Goal: Information Seeking & Learning: Learn about a topic

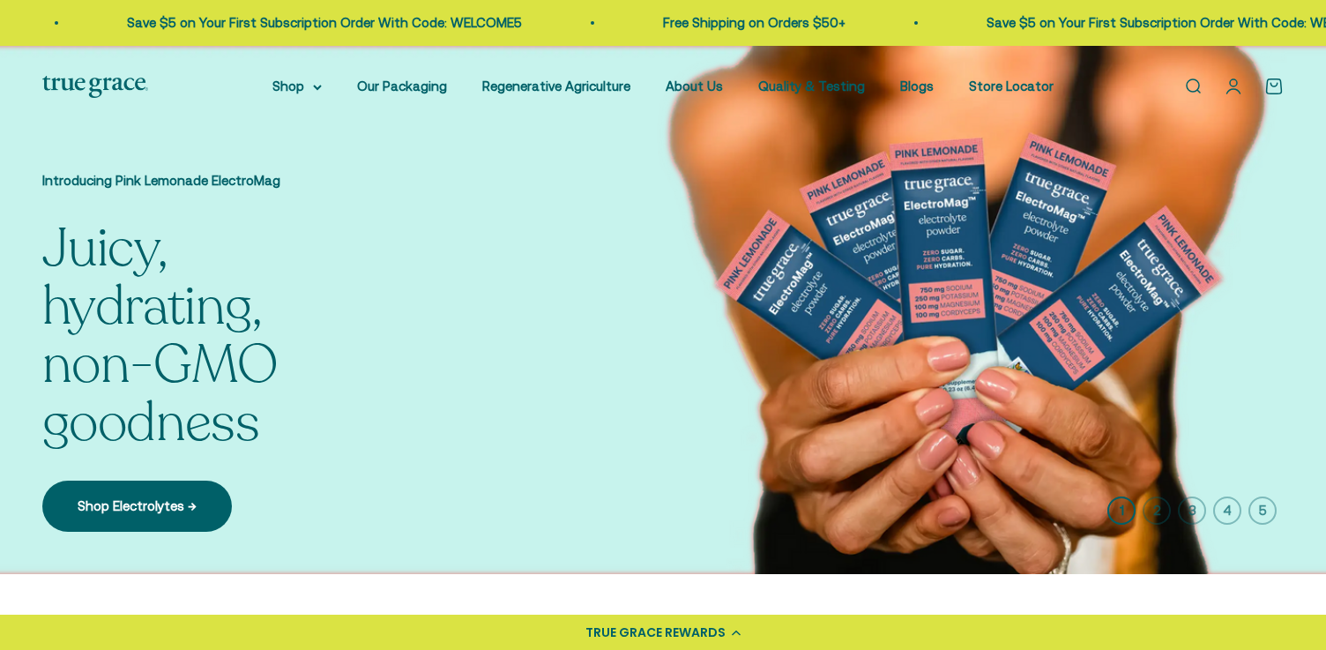
click at [677, 78] on li "About Us" at bounding box center [694, 86] width 57 height 21
click at [678, 80] on link "About Us" at bounding box center [694, 85] width 57 height 15
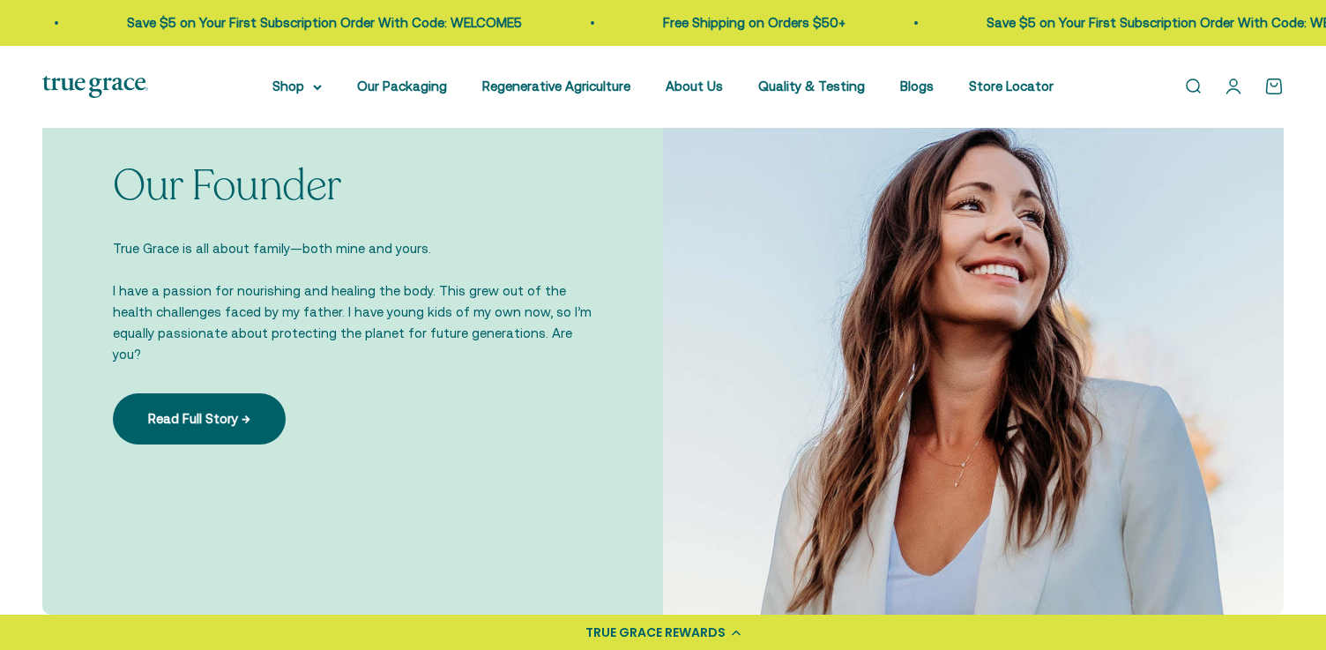
scroll to position [1361, 0]
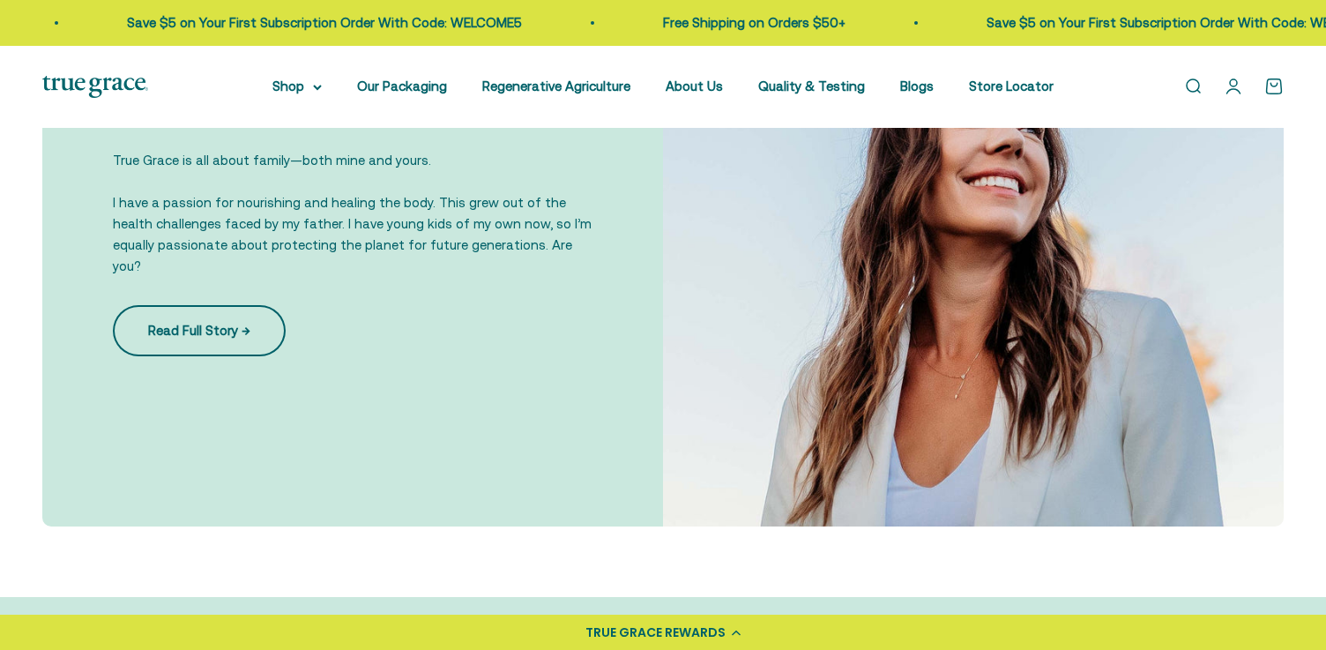
click at [158, 322] on link "Read Full Story →" at bounding box center [199, 330] width 173 height 51
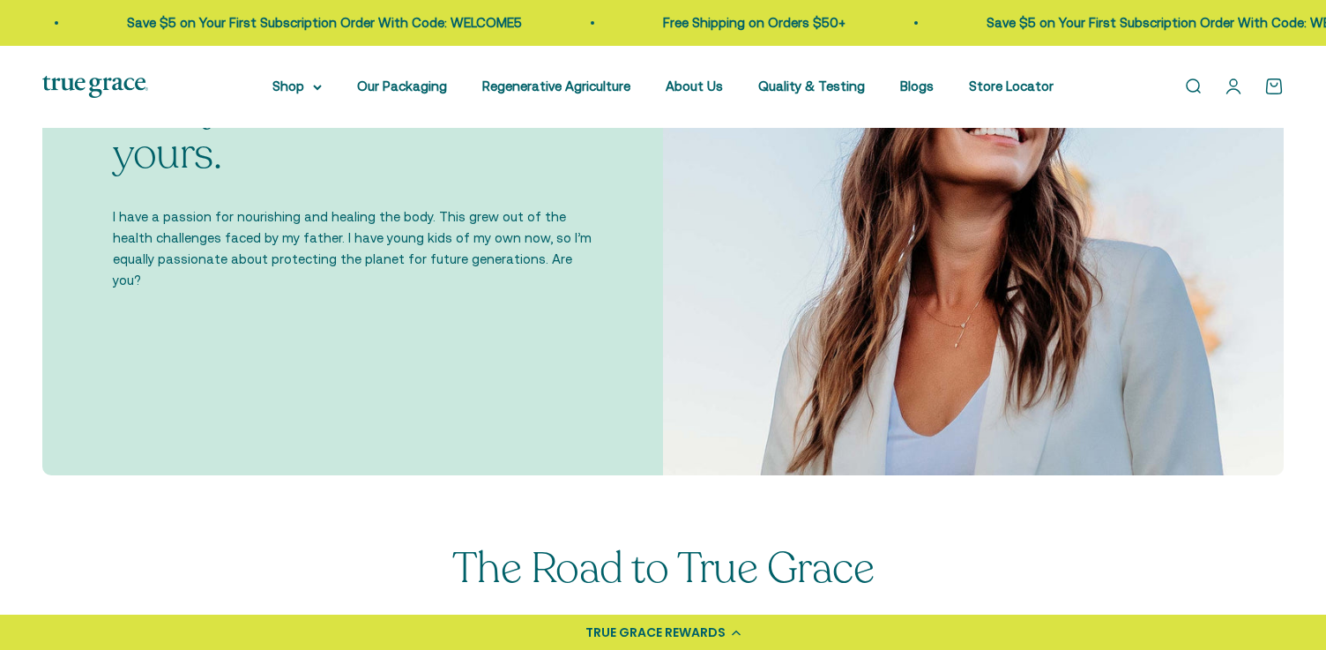
scroll to position [693, 0]
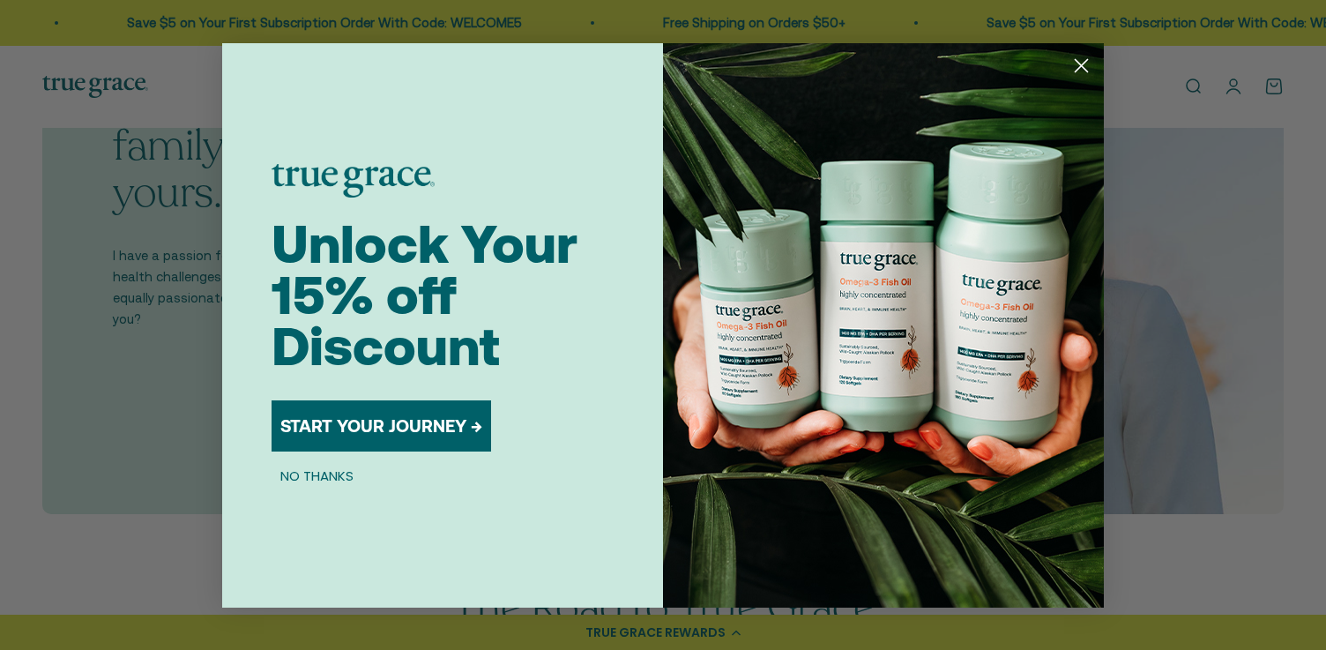
click at [1084, 58] on circle "Close dialog" at bounding box center [1081, 64] width 29 height 29
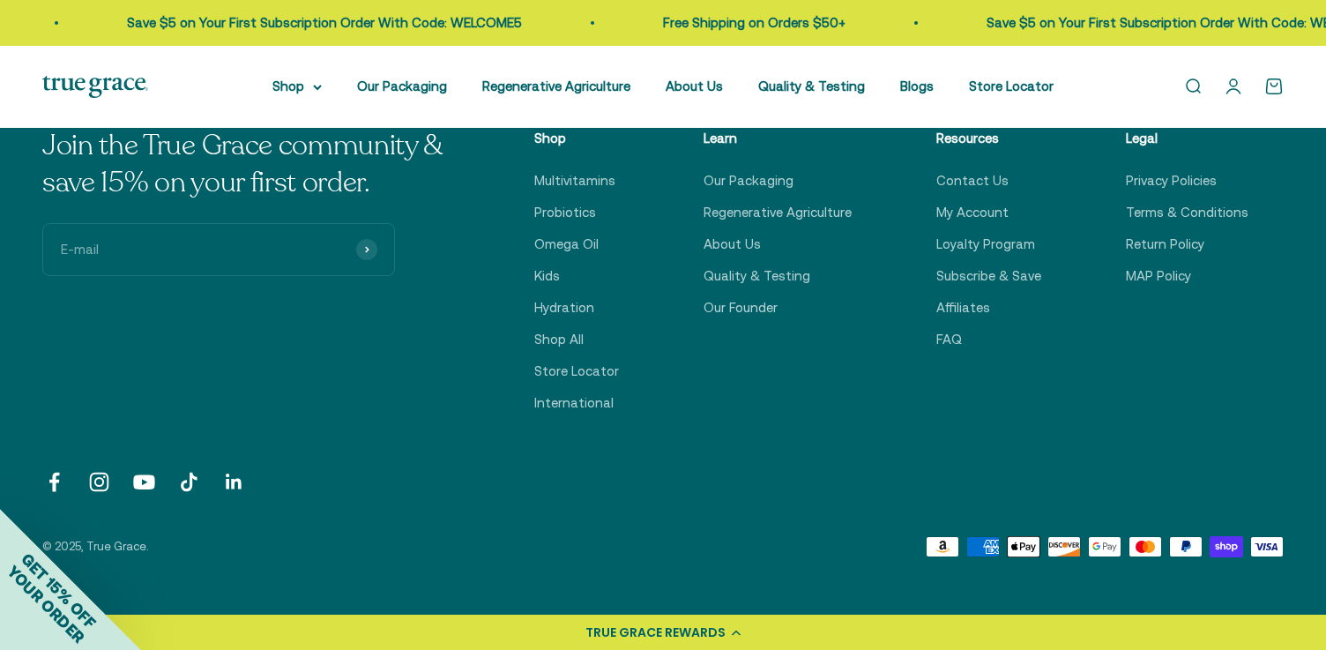
scroll to position [3233, 0]
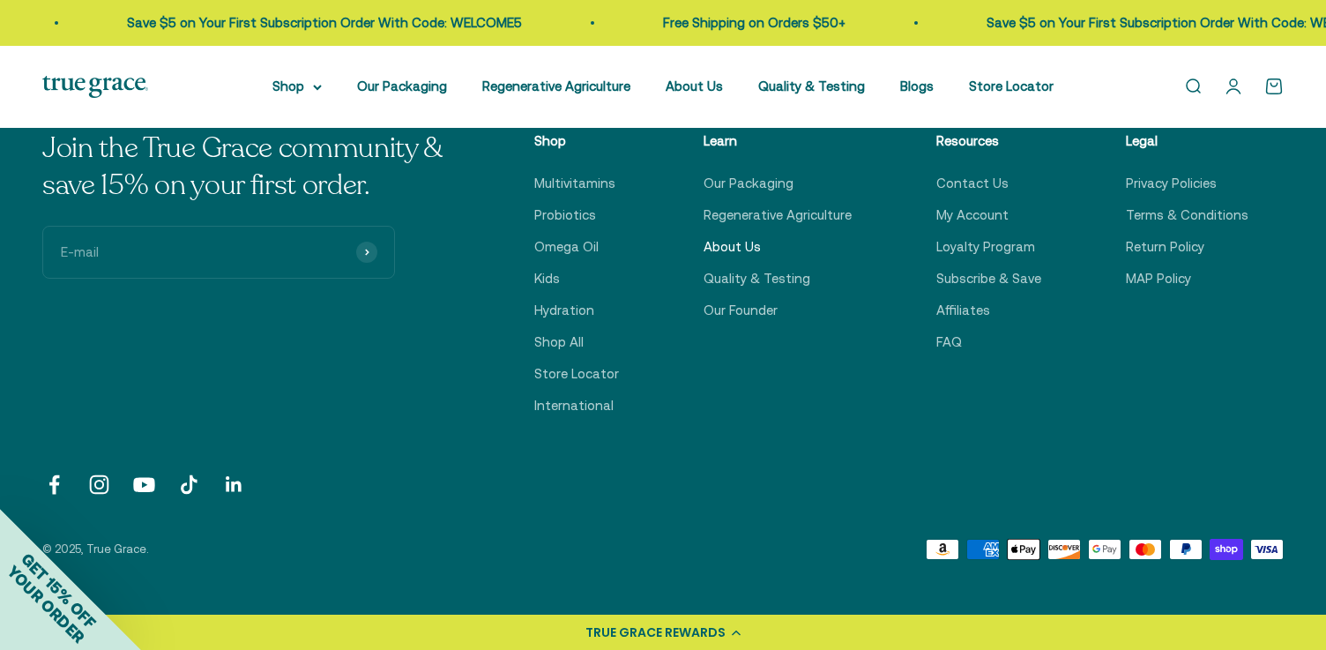
click at [750, 236] on link "About Us" at bounding box center [732, 246] width 57 height 21
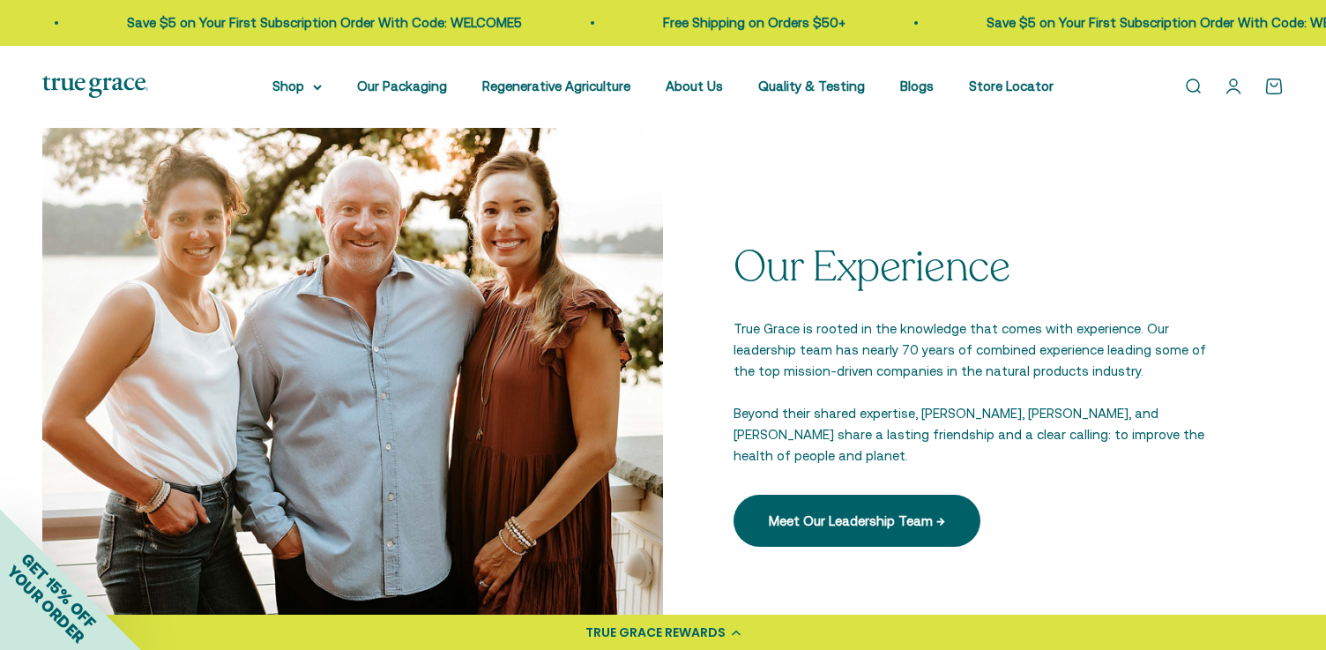
scroll to position [2508, 0]
